Goal: Task Accomplishment & Management: Manage account settings

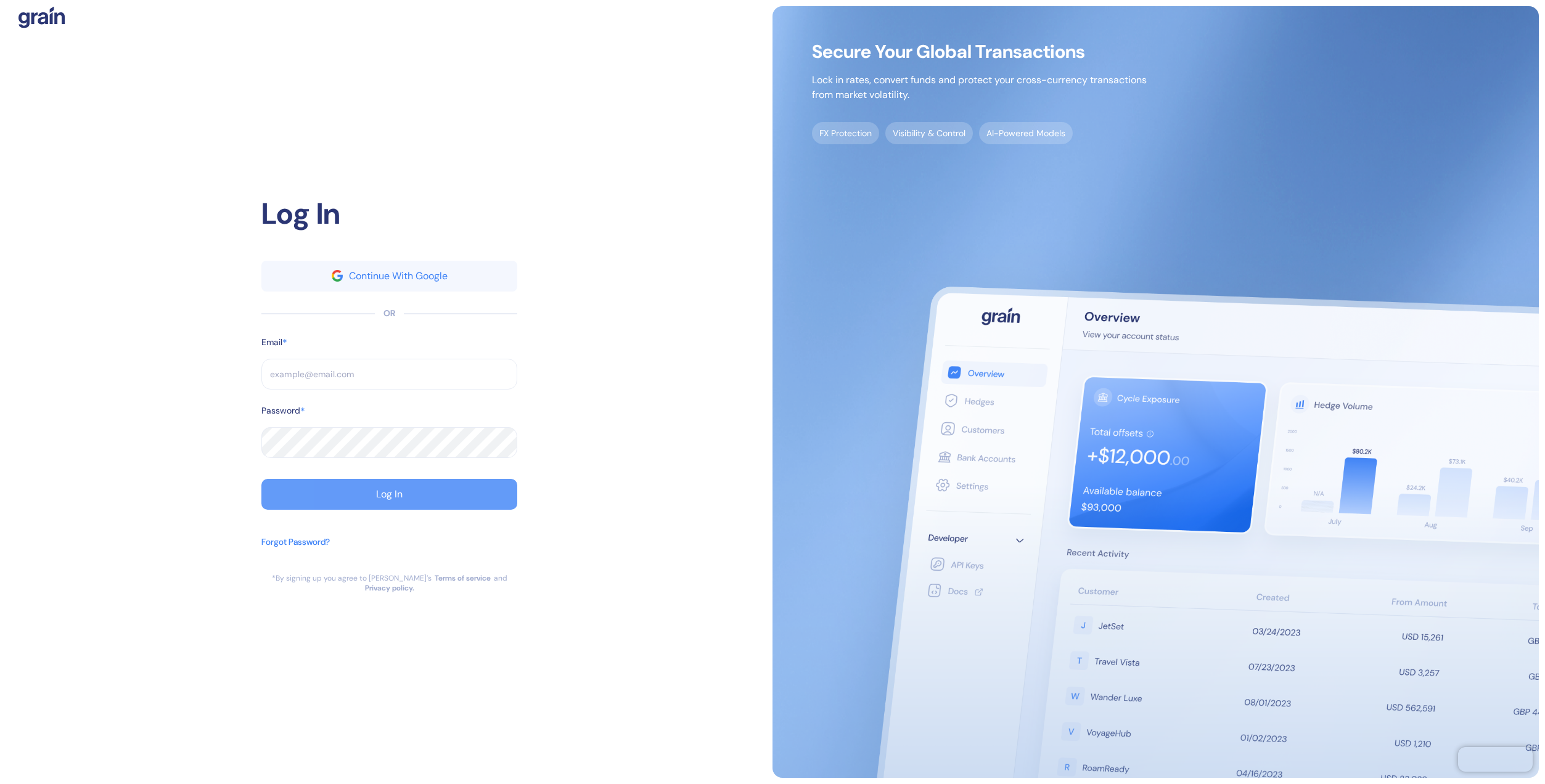
type input "[EMAIL_ADDRESS][DOMAIN_NAME]"
type input "devconnectors@fyorin.com"
click at [422, 497] on button "Log In" at bounding box center [388, 494] width 255 height 31
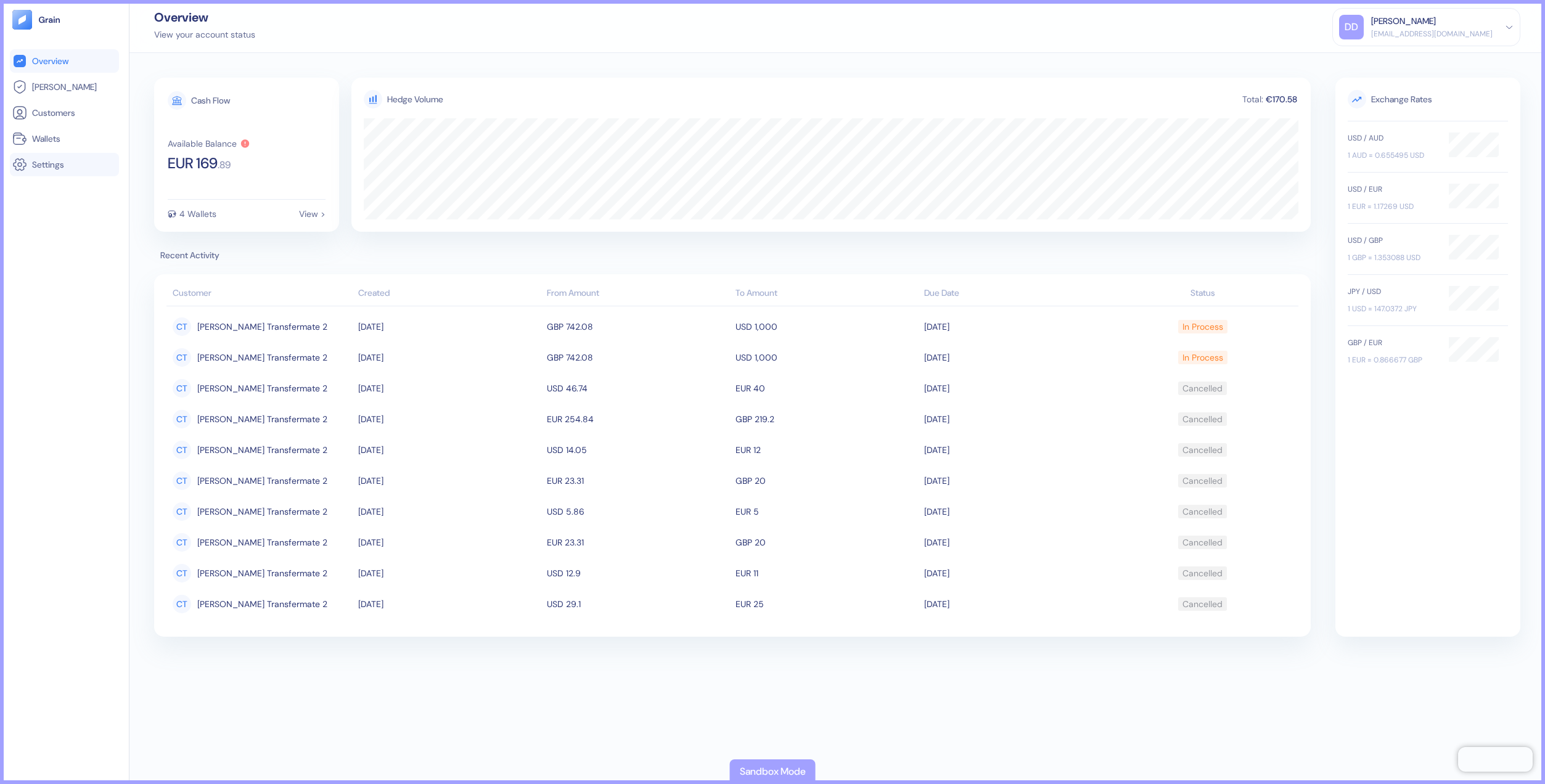
click at [77, 162] on link "Settings" at bounding box center [64, 163] width 104 height 14
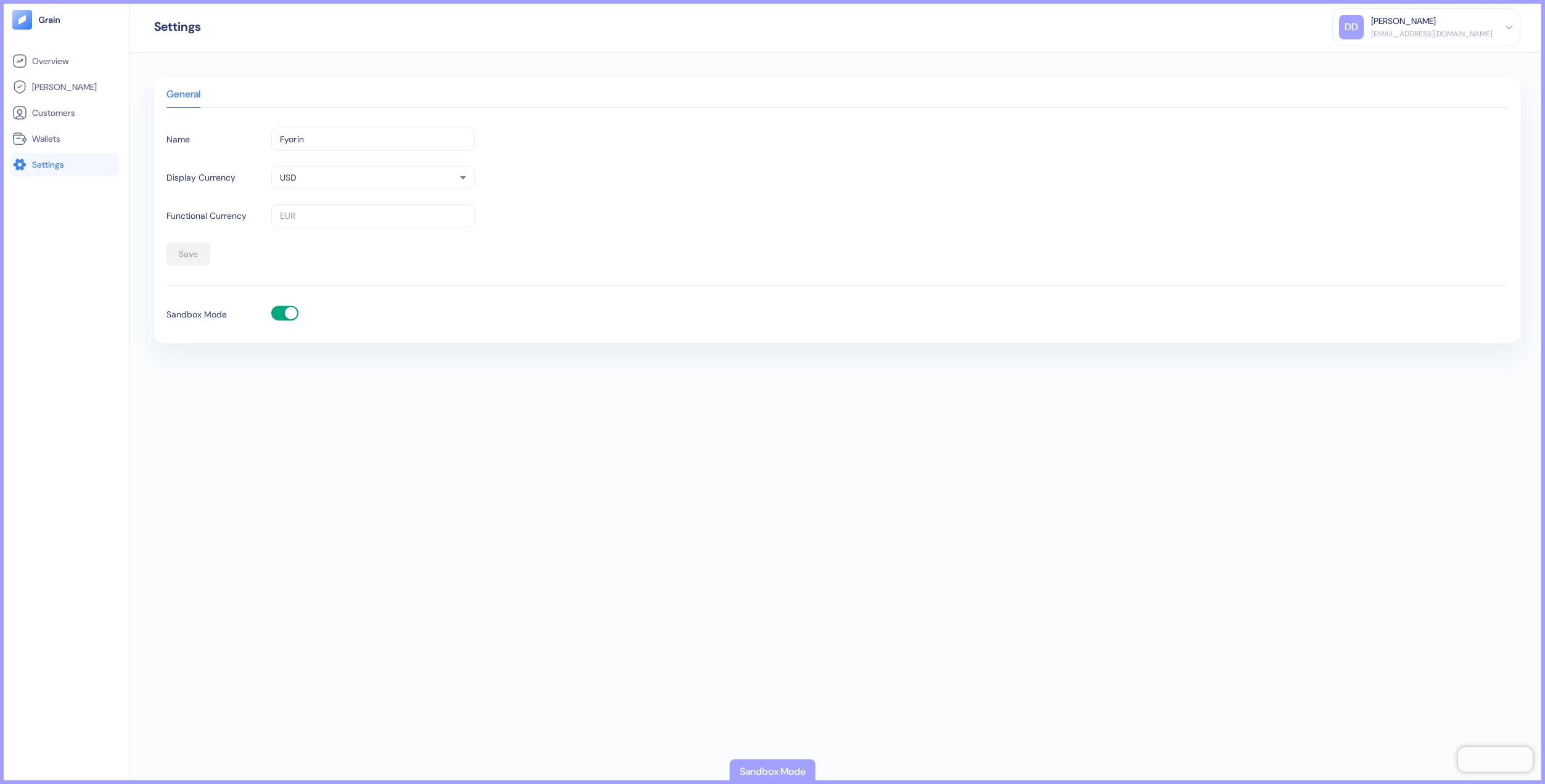
click at [282, 314] on button "button" at bounding box center [285, 313] width 27 height 14
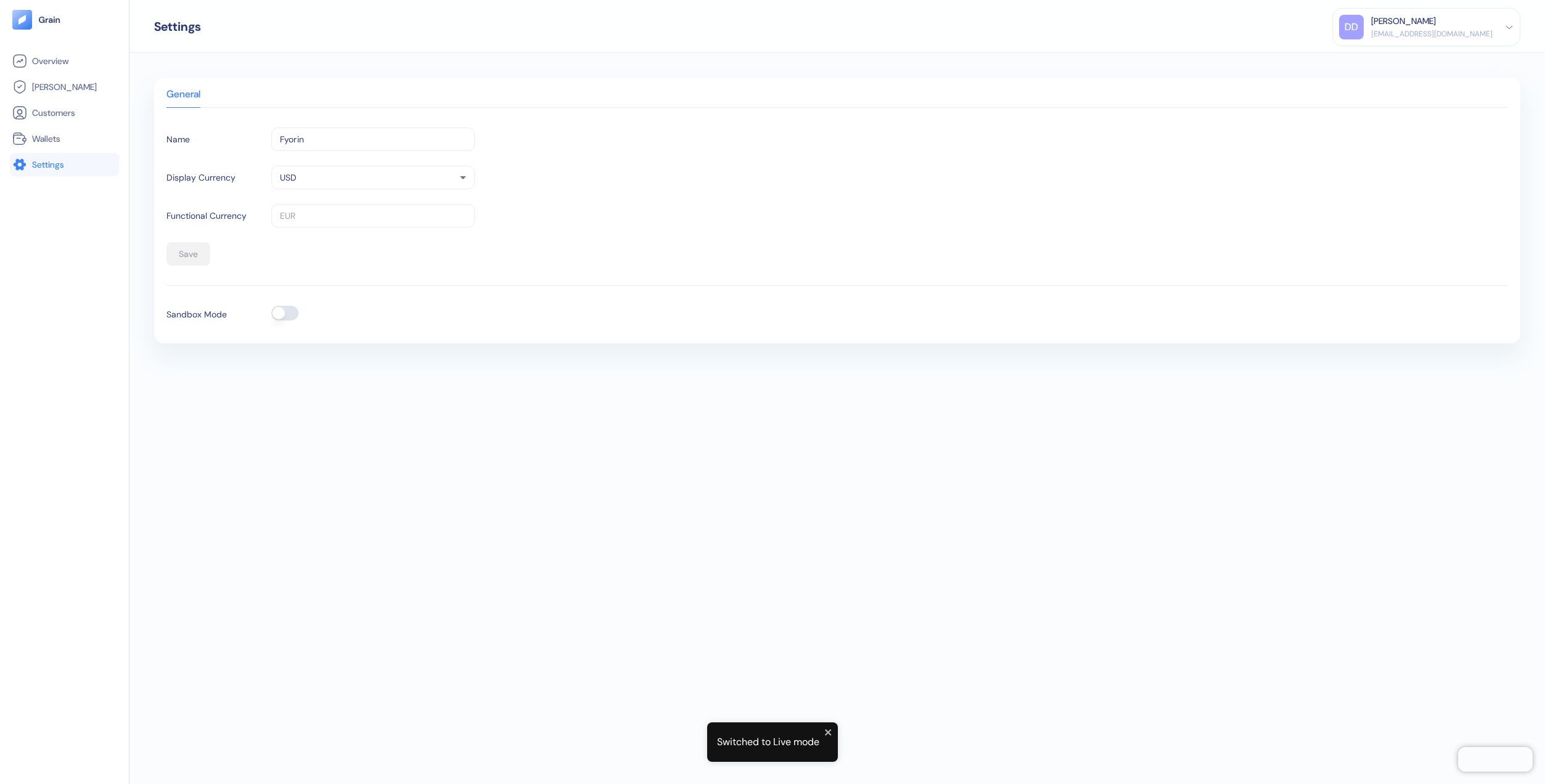
click at [625, 591] on div "General Name Fyorin ​ Display Currency USD USD ​ Functional Currency EUR ​ Save…" at bounding box center [836, 418] width 1415 height 730
click at [289, 309] on button "button" at bounding box center [285, 313] width 27 height 14
